Goal: Task Accomplishment & Management: Complete application form

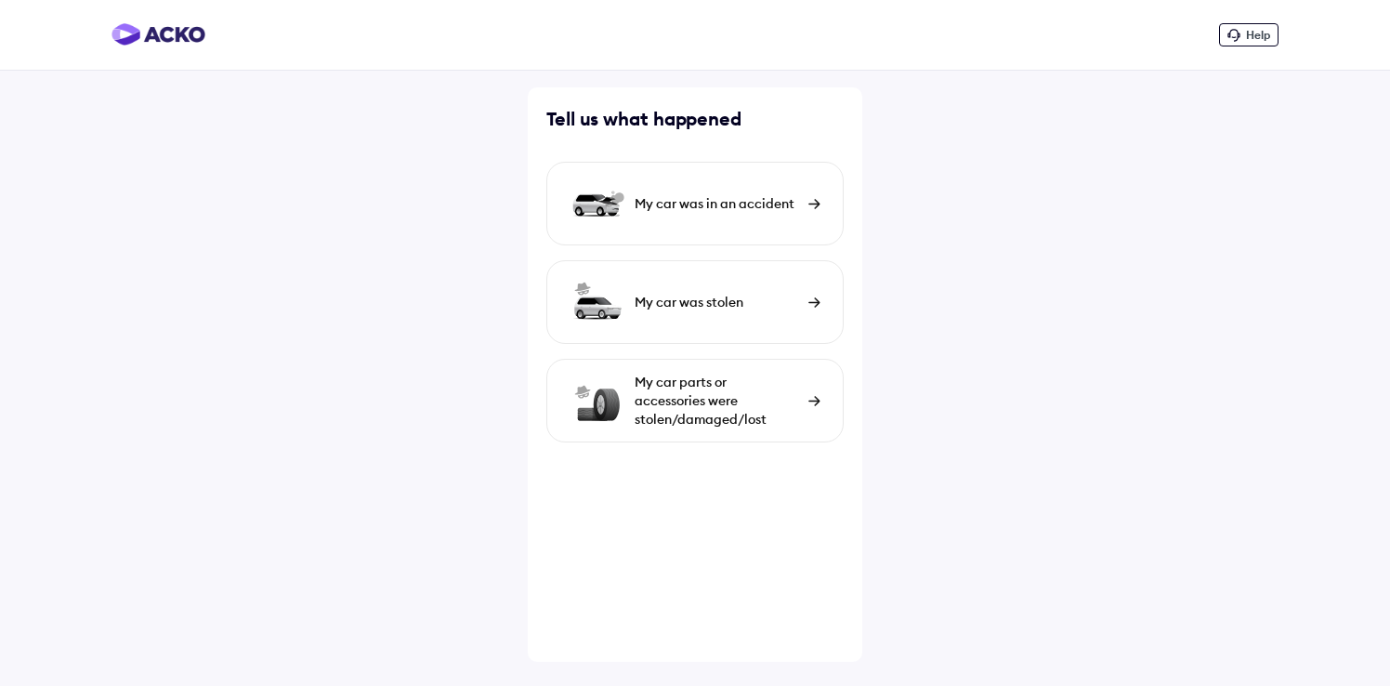
click at [780, 400] on div "My car parts or accessories were stolen/damaged/lost" at bounding box center [717, 401] width 164 height 56
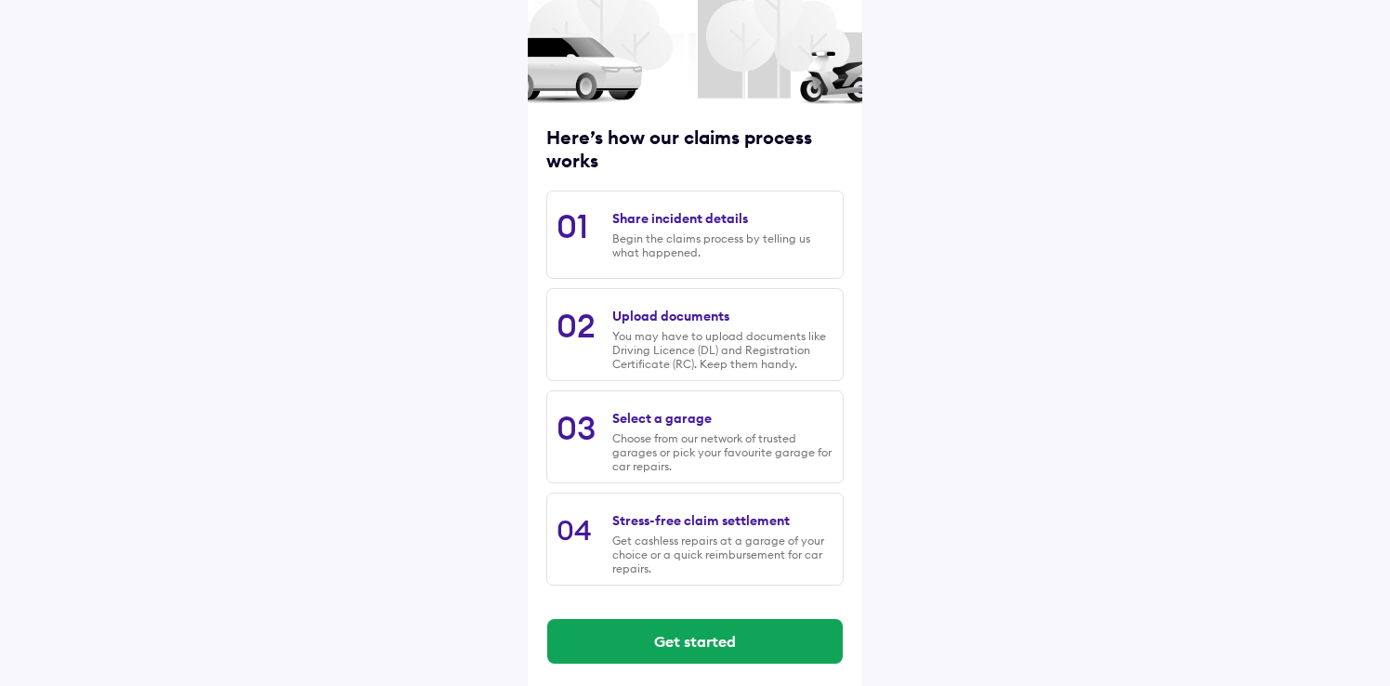
scroll to position [148, 0]
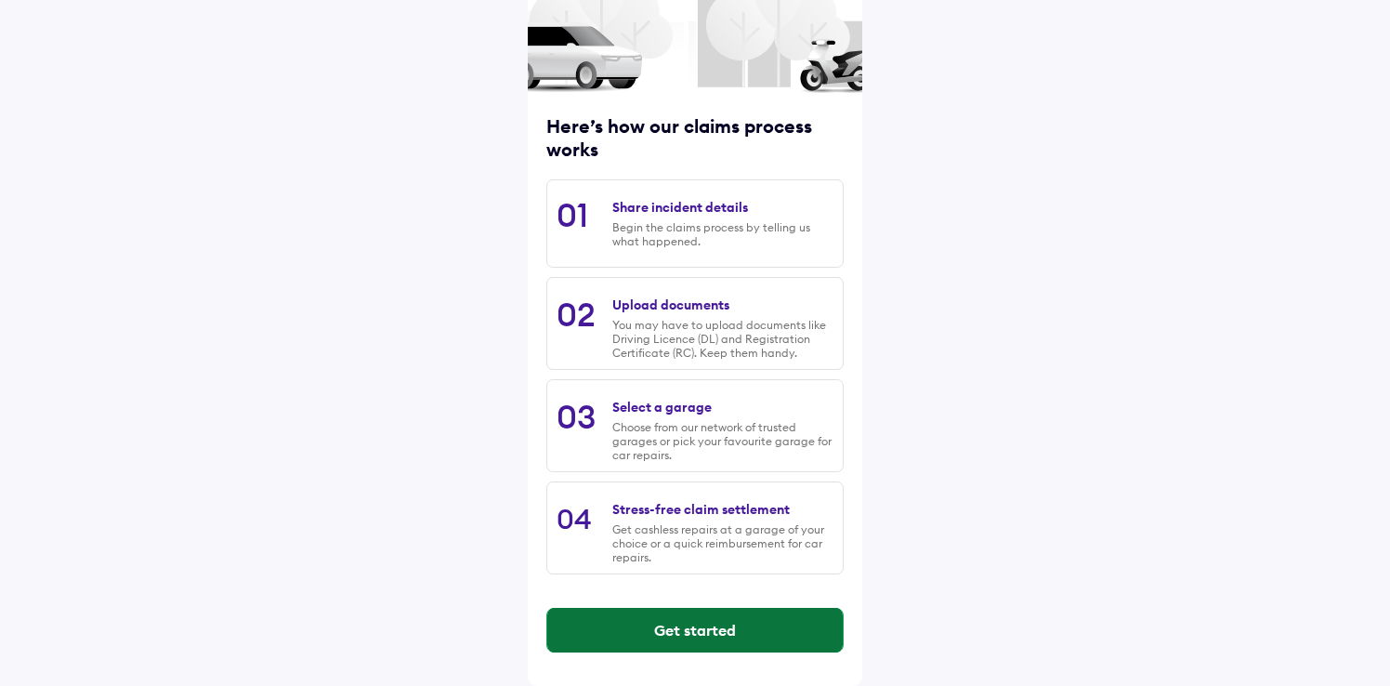
click at [715, 635] on button "Get started" at bounding box center [694, 630] width 295 height 45
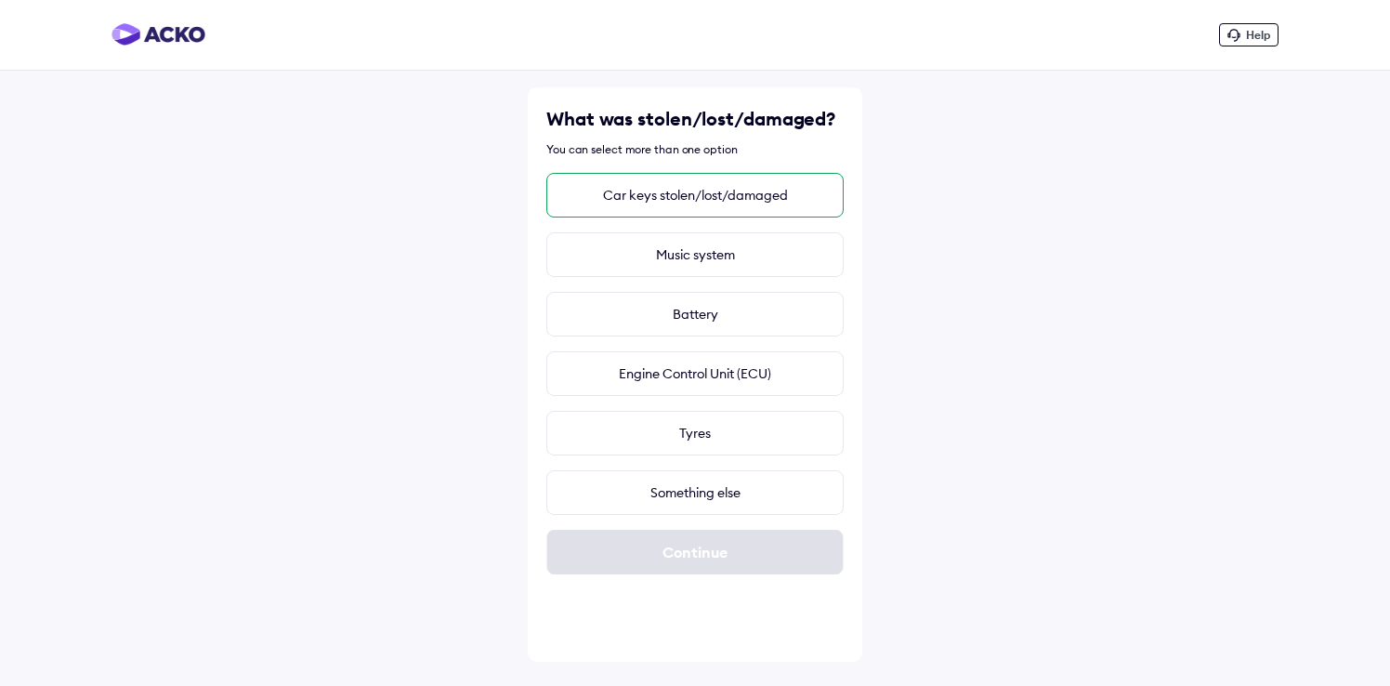
click at [607, 199] on div "Car keys stolen/lost/damaged" at bounding box center [694, 195] width 297 height 45
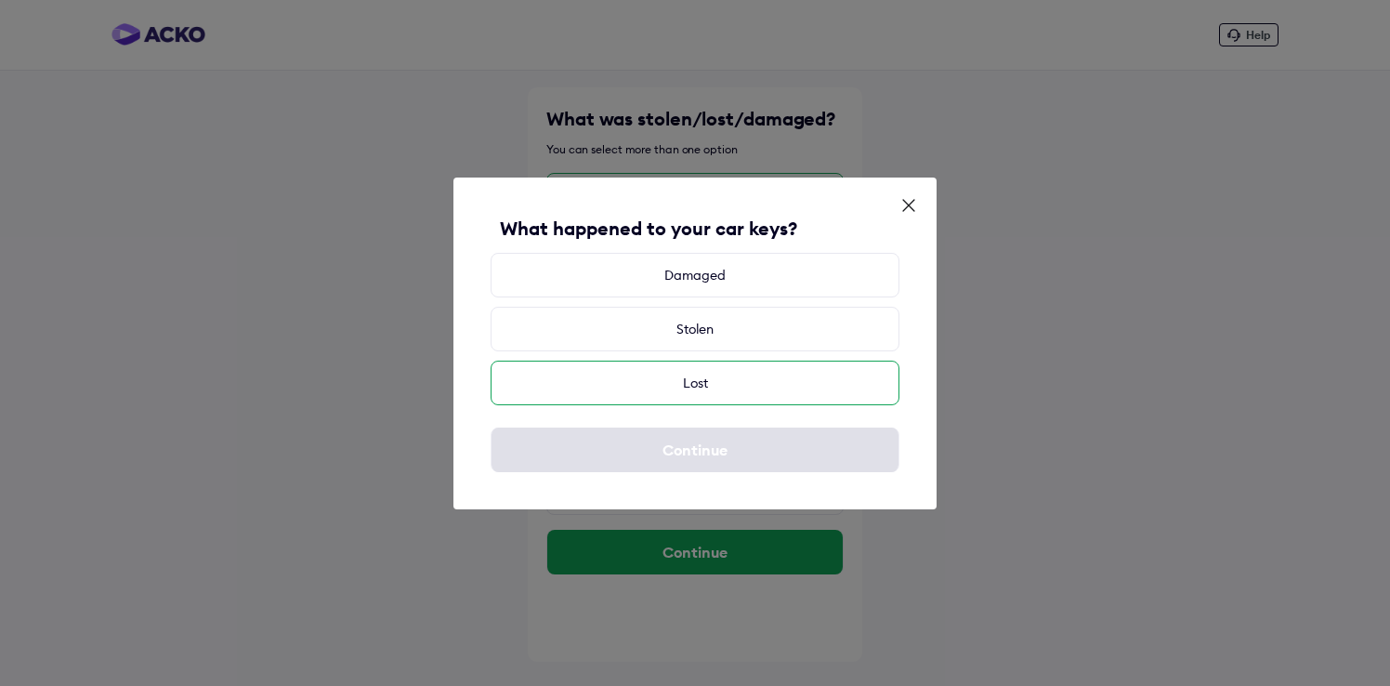
click at [714, 380] on div "Lost" at bounding box center [695, 382] width 409 height 45
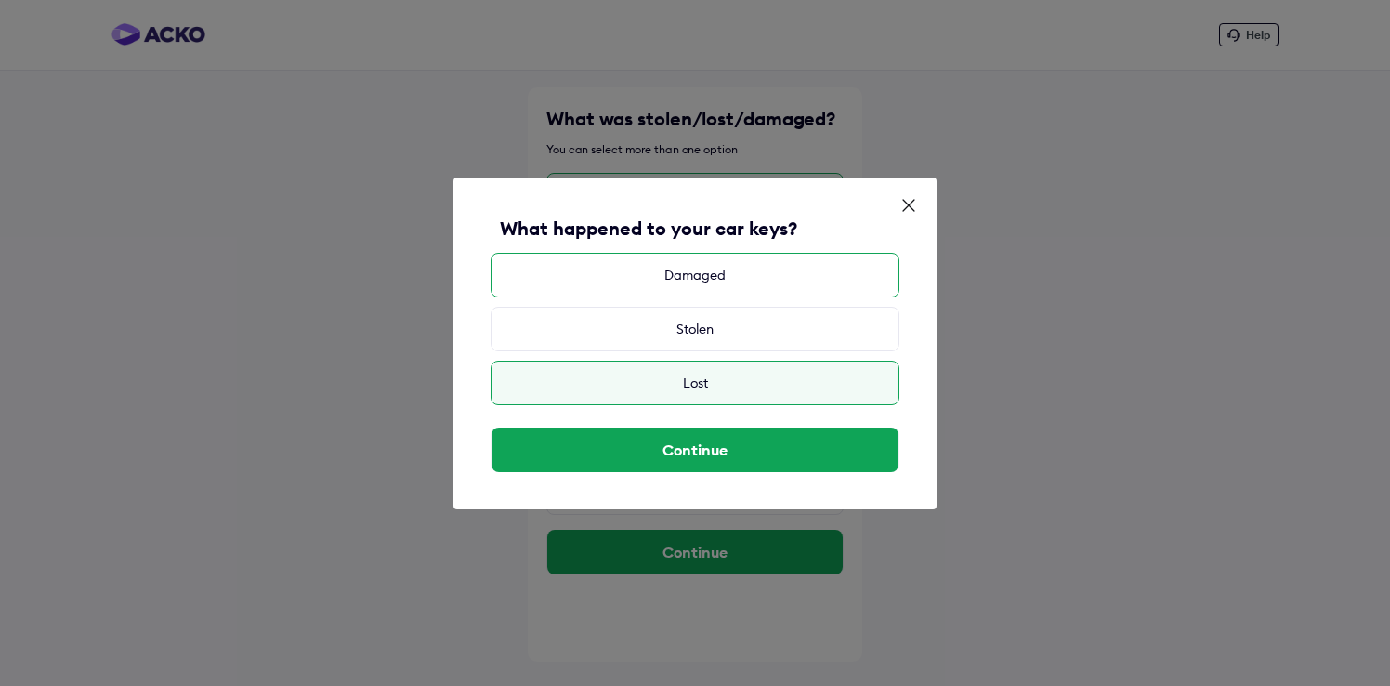
click at [747, 284] on div "Damaged" at bounding box center [695, 275] width 409 height 45
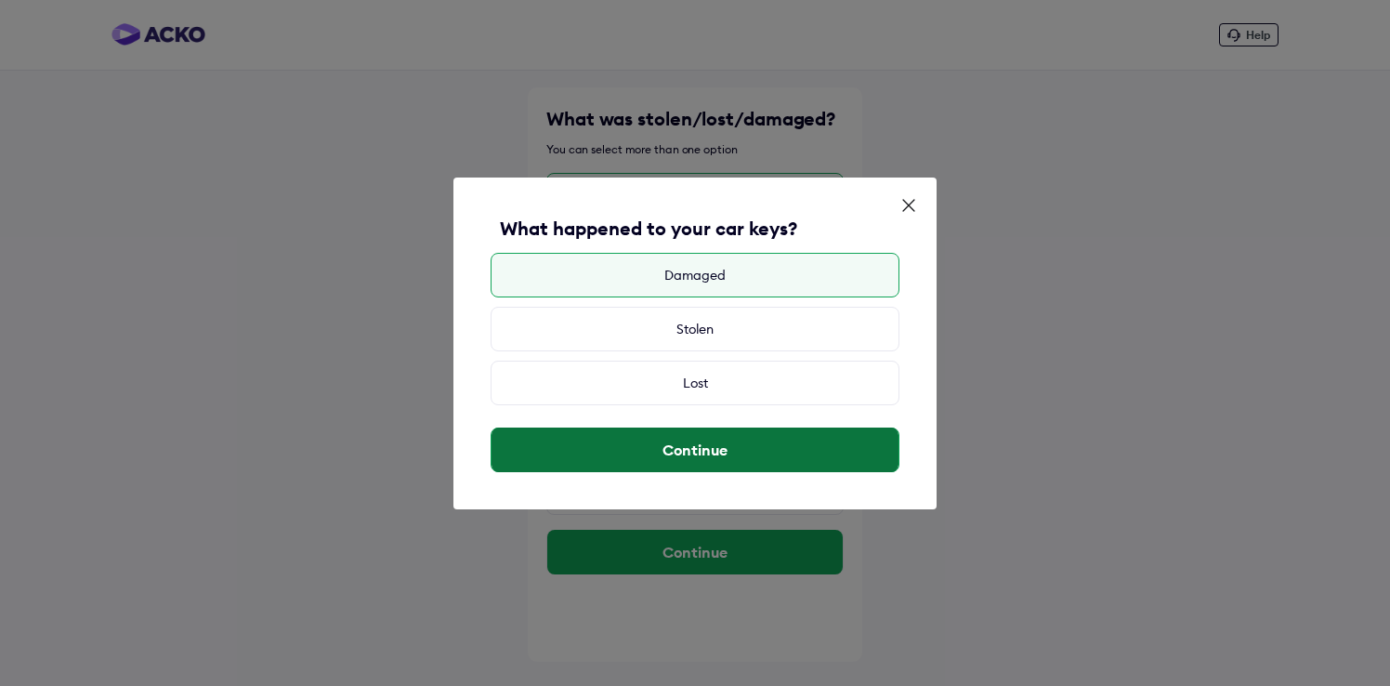
click at [722, 436] on button "Continue" at bounding box center [694, 449] width 407 height 45
